Goal: Task Accomplishment & Management: Use online tool/utility

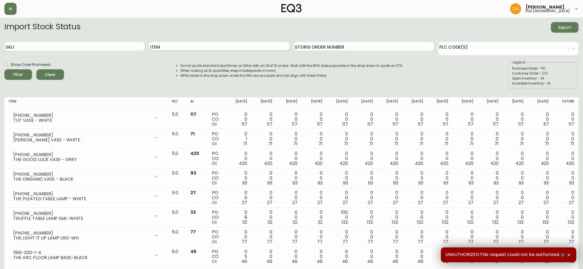
click at [167, 47] on input "Item" at bounding box center [219, 46] width 140 height 9
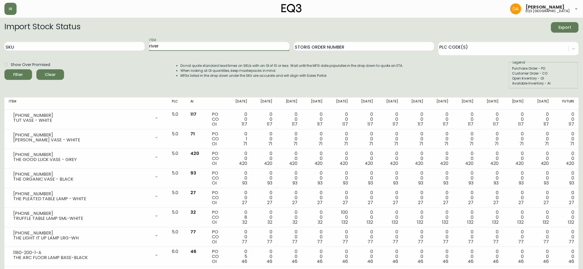
type input "river"
click at [4, 69] on button "Filter" at bounding box center [18, 74] width 28 height 10
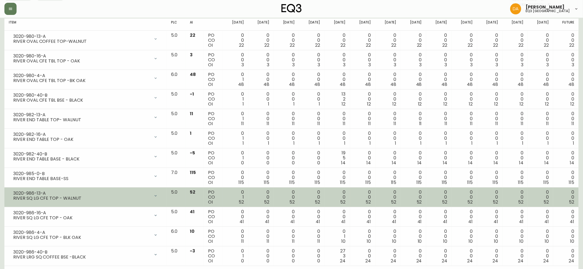
scroll to position [89, 0]
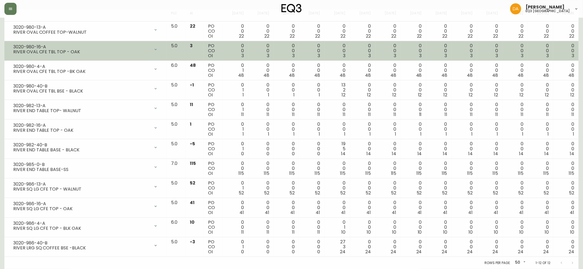
click at [545, 51] on div "0 0 3" at bounding box center [541, 50] width 17 height 15
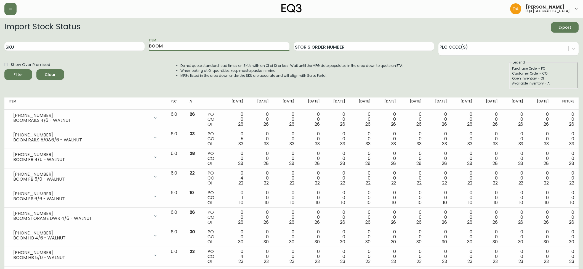
scroll to position [123, 0]
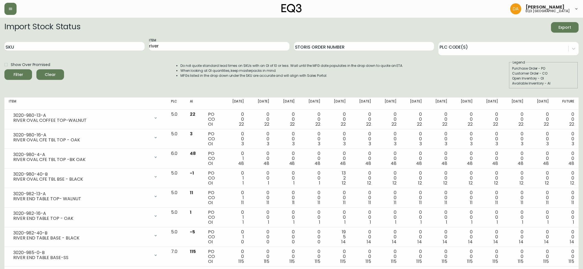
scroll to position [89, 0]
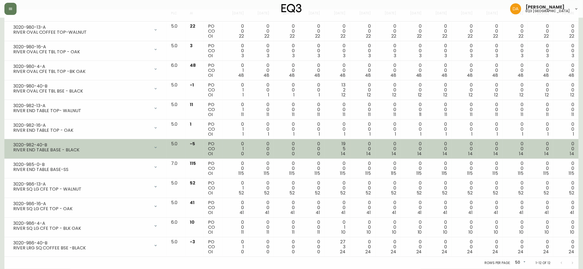
drag, startPoint x: 92, startPoint y: 155, endPoint x: 109, endPoint y: 141, distance: 22.0
click at [92, 155] on td "3020-982-40-B RIVER END TABLE BASE - BLACK Opening Balance 1 ( Sep 03, 2025 ) C…" at bounding box center [85, 149] width 162 height 20
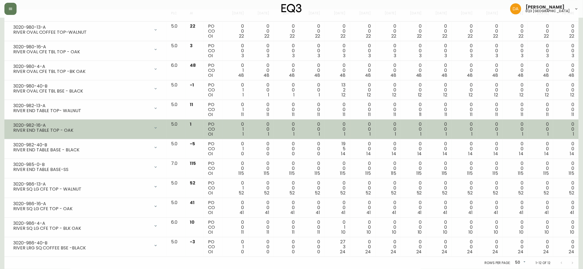
click at [541, 123] on div "0 0 1" at bounding box center [541, 129] width 17 height 15
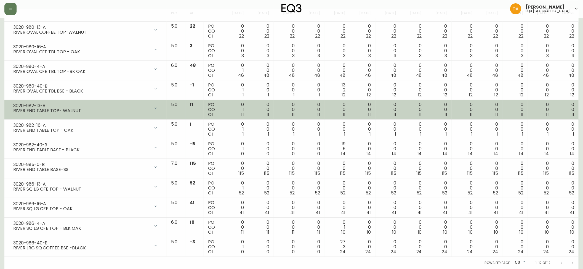
click at [554, 108] on td "0 0 11" at bounding box center [566, 110] width 25 height 20
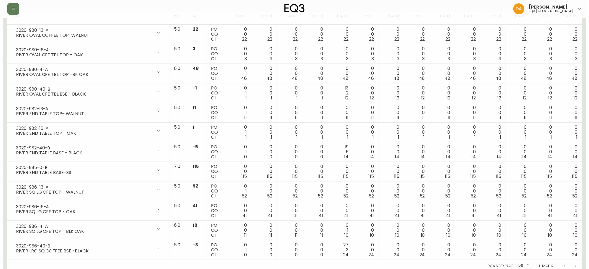
scroll to position [0, 0]
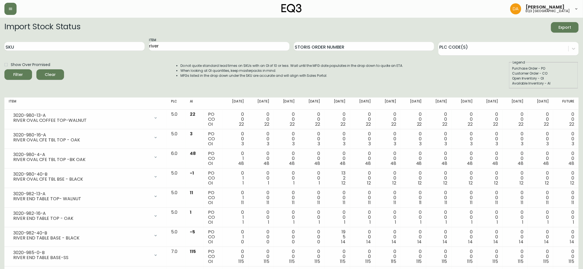
click at [0, 17] on div "Dominic Adam eq3 calgary Import Stock Status Export SKU Item river Storis Order…" at bounding box center [291, 178] width 583 height 357
type input "ADDIE"
click at [4, 69] on button "Filter" at bounding box center [18, 74] width 28 height 10
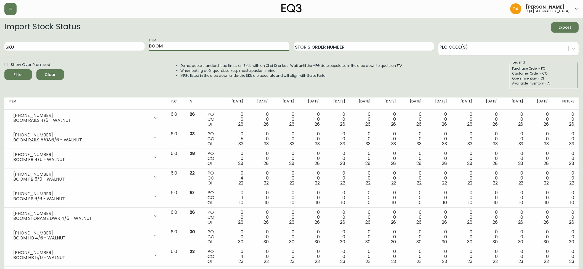
scroll to position [123, 0]
